Goal: Task Accomplishment & Management: Use online tool/utility

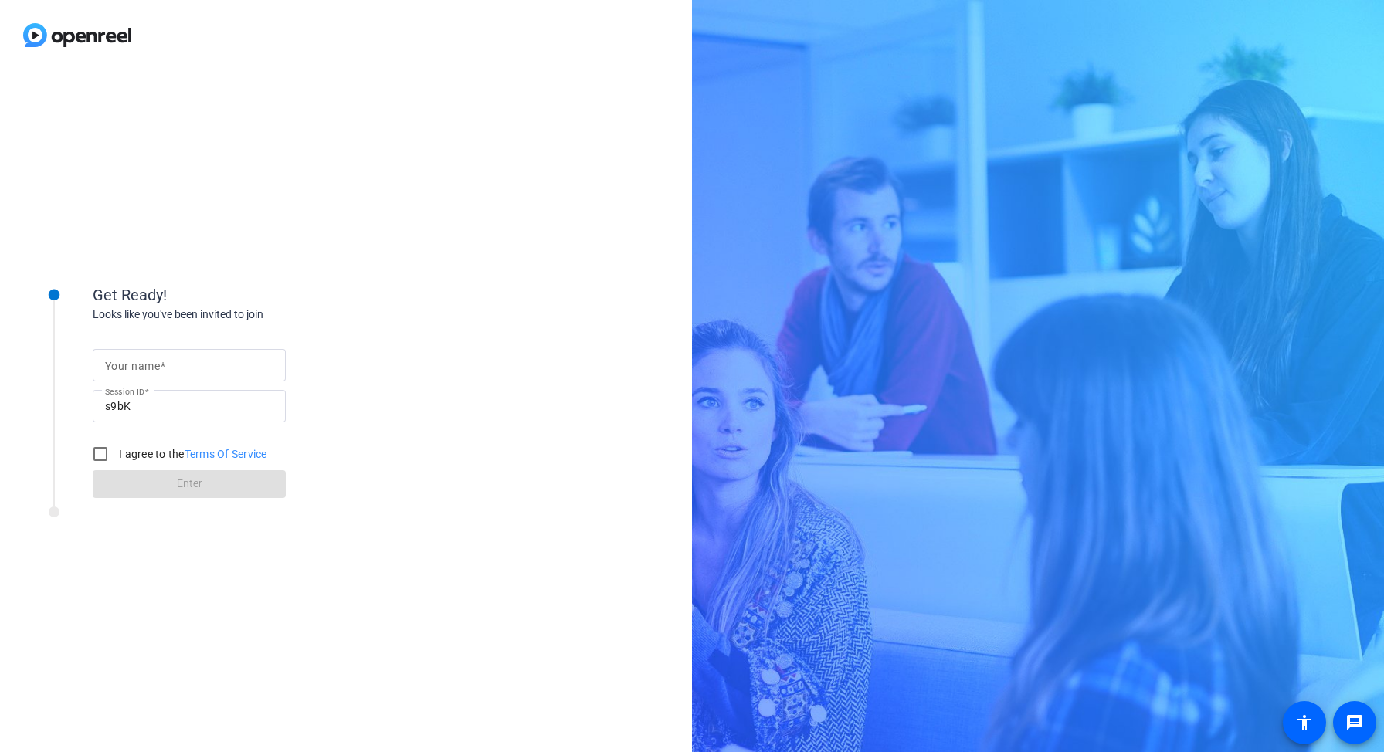
click at [169, 364] on input "Your name" at bounding box center [189, 365] width 168 height 19
type input "[PERSON_NAME]"
click at [97, 453] on input "I agree to the Terms Of Service" at bounding box center [100, 454] width 31 height 31
checkbox input "true"
click at [202, 487] on span at bounding box center [189, 484] width 193 height 37
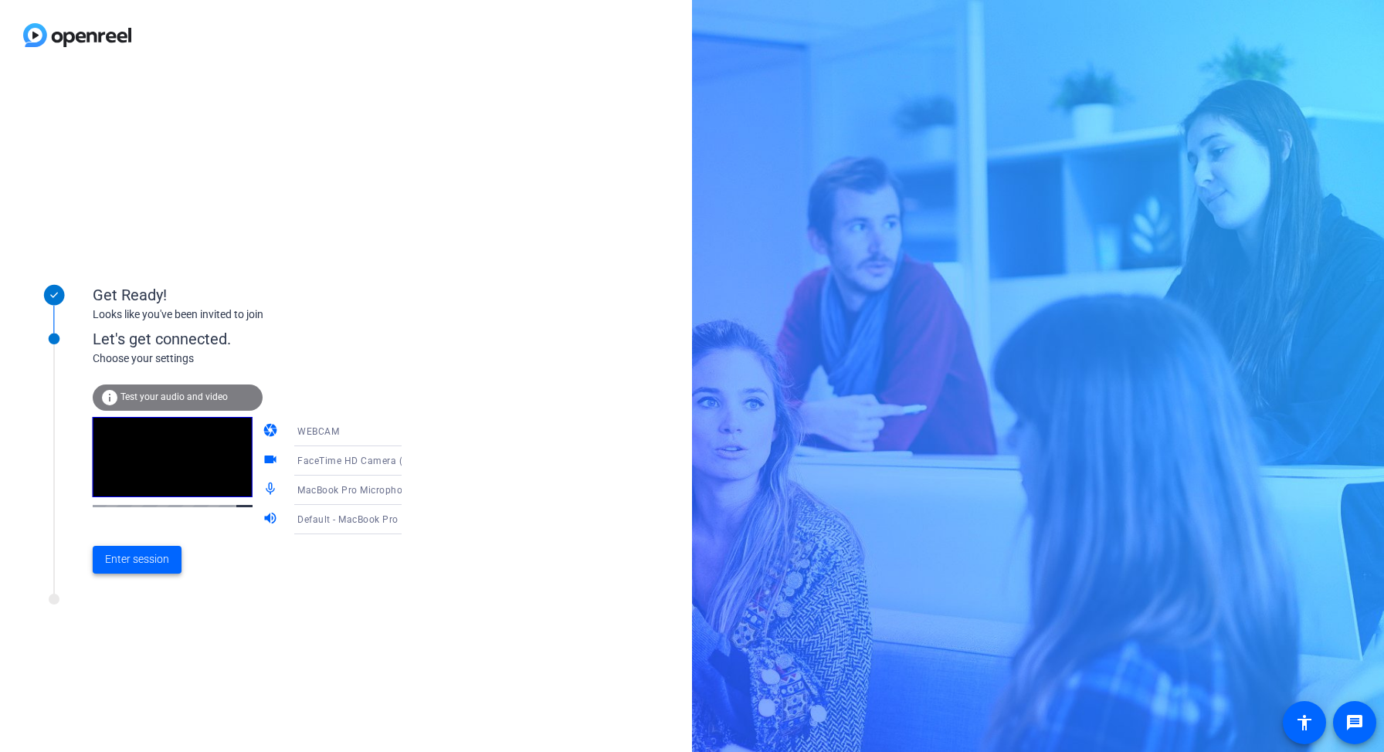
click at [143, 545] on span at bounding box center [137, 559] width 89 height 37
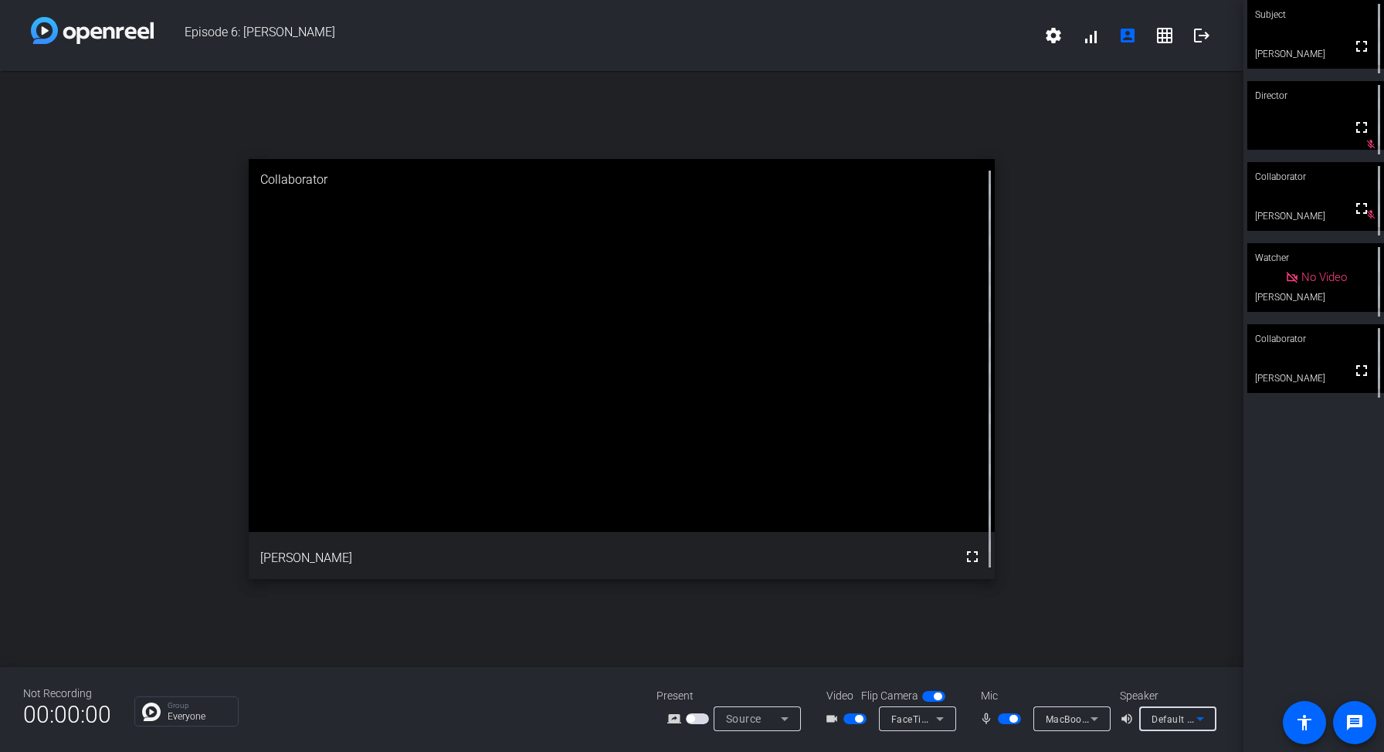
click at [1199, 717] on icon at bounding box center [1200, 719] width 8 height 4
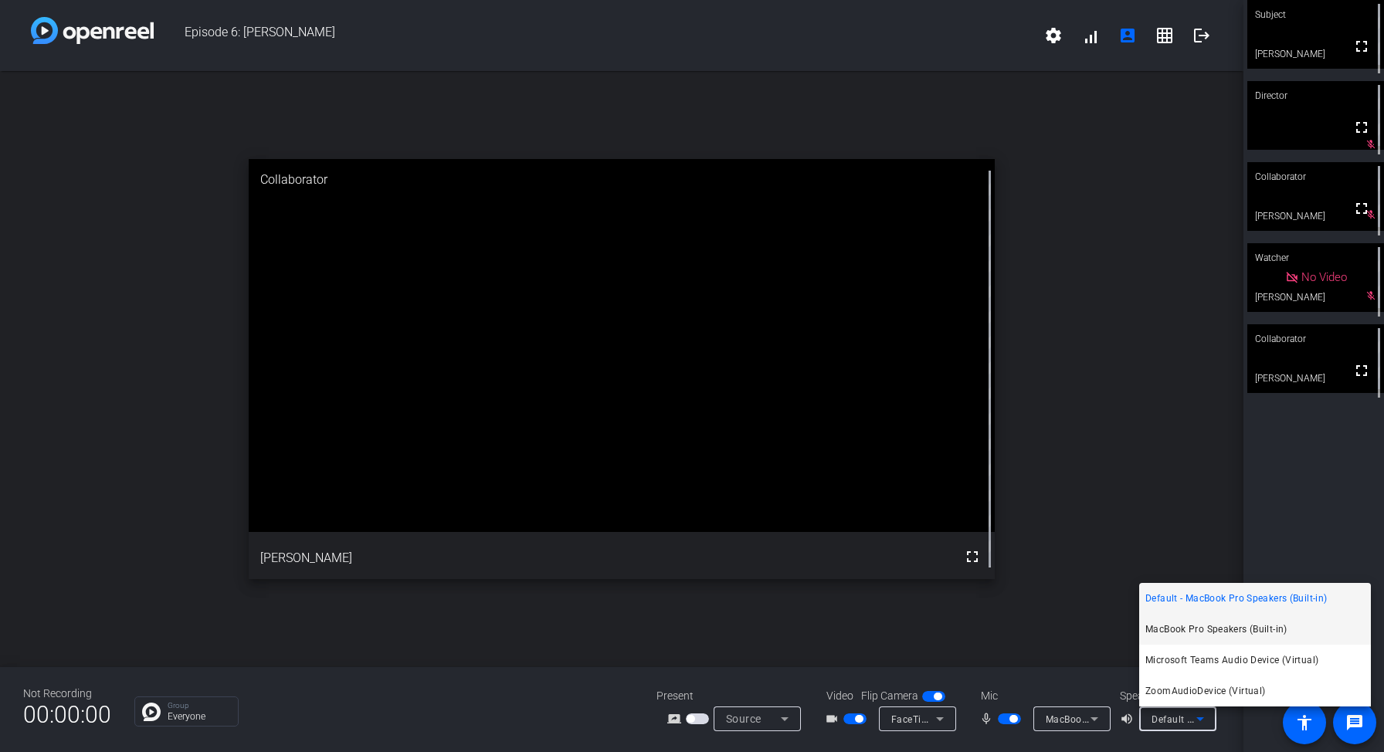
click at [1206, 629] on span "MacBook Pro Speakers (Built-in)" at bounding box center [1216, 629] width 142 height 19
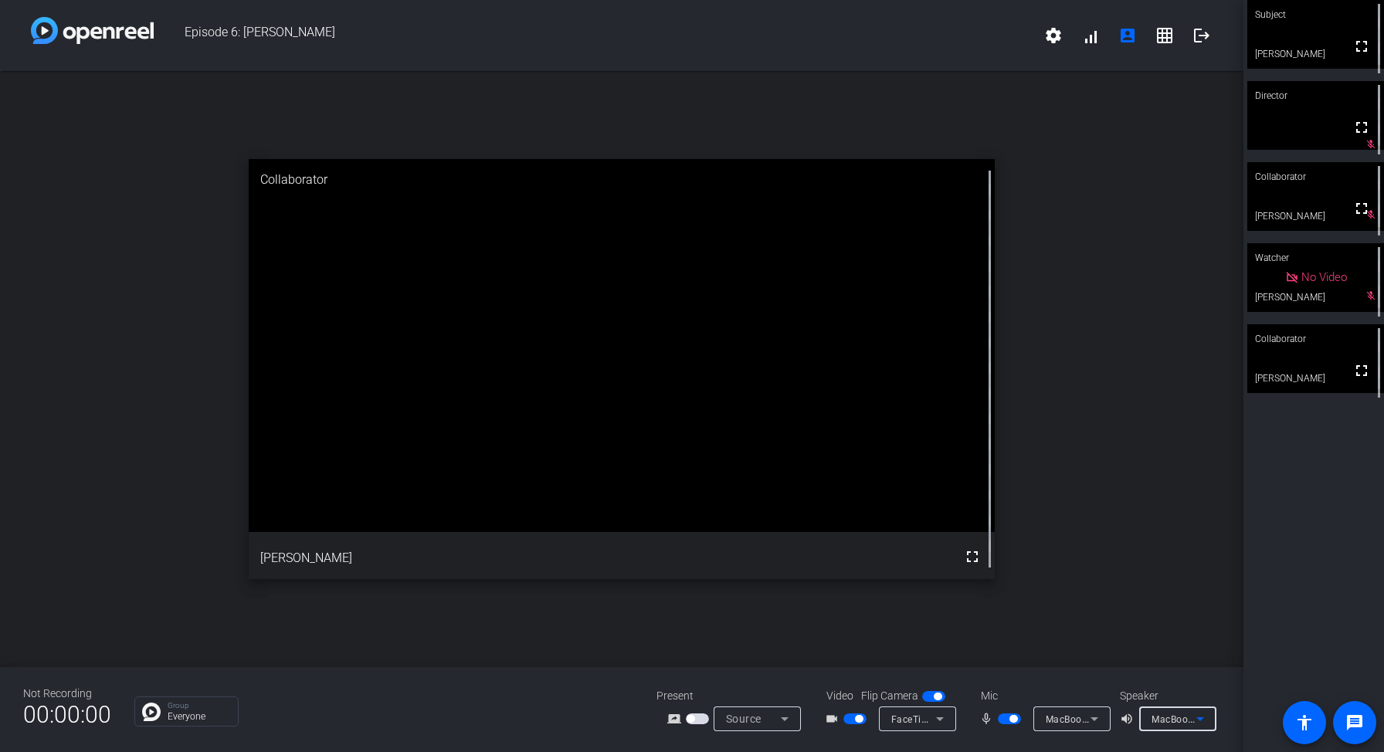
click at [1125, 715] on mat-icon "volume_up" at bounding box center [1129, 719] width 19 height 19
